Goal: Information Seeking & Learning: Learn about a topic

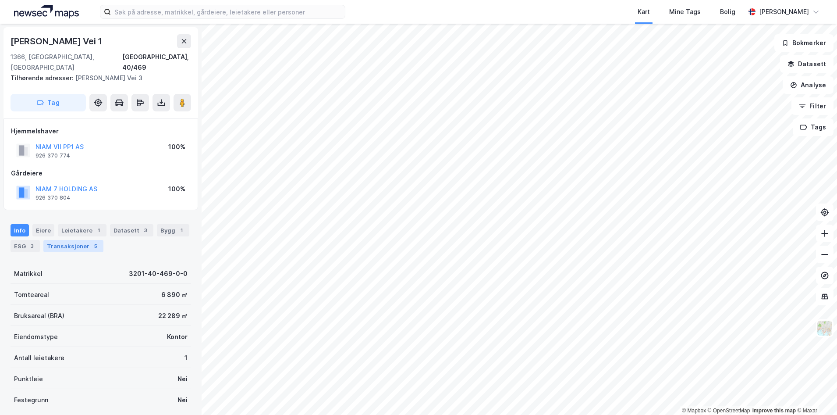
click at [73, 240] on div "Transaksjoner 5" at bounding box center [73, 246] width 60 height 12
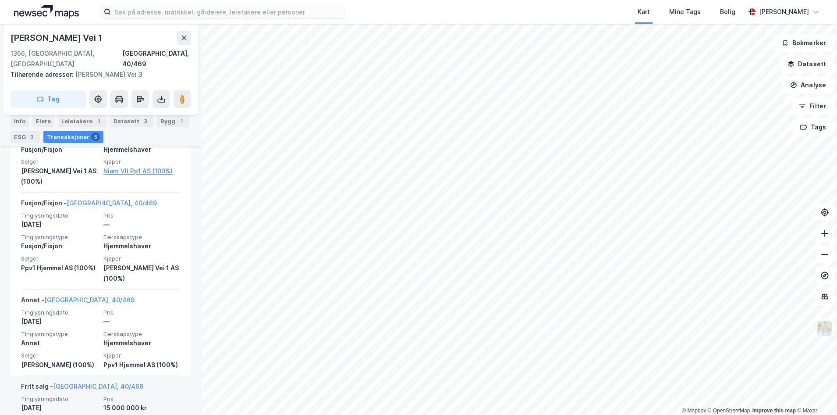
scroll to position [219, 0]
